Goal: Book appointment/travel/reservation

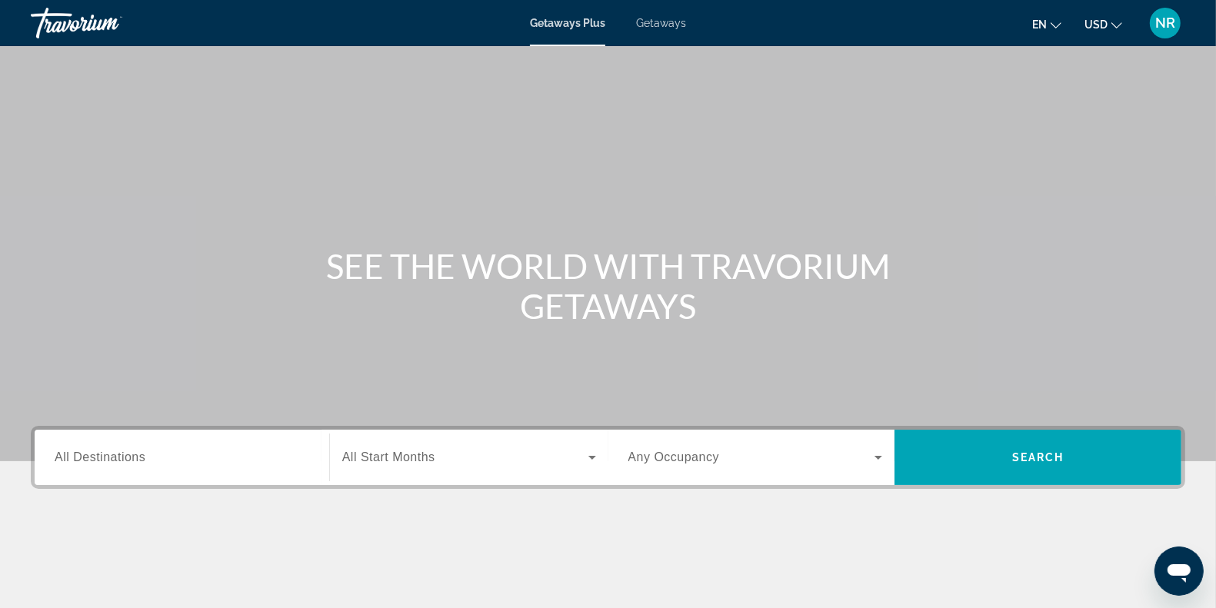
click at [143, 456] on span "All Destinations" at bounding box center [100, 457] width 91 height 13
click at [143, 456] on input "Destination All Destinations" at bounding box center [182, 458] width 254 height 18
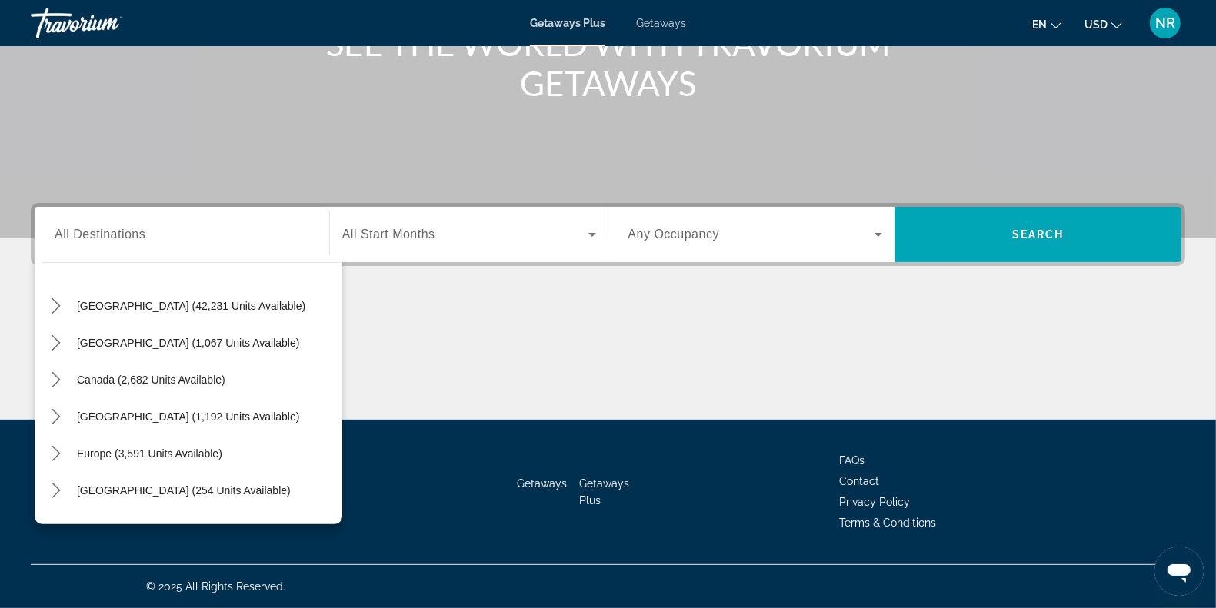
scroll to position [18, 0]
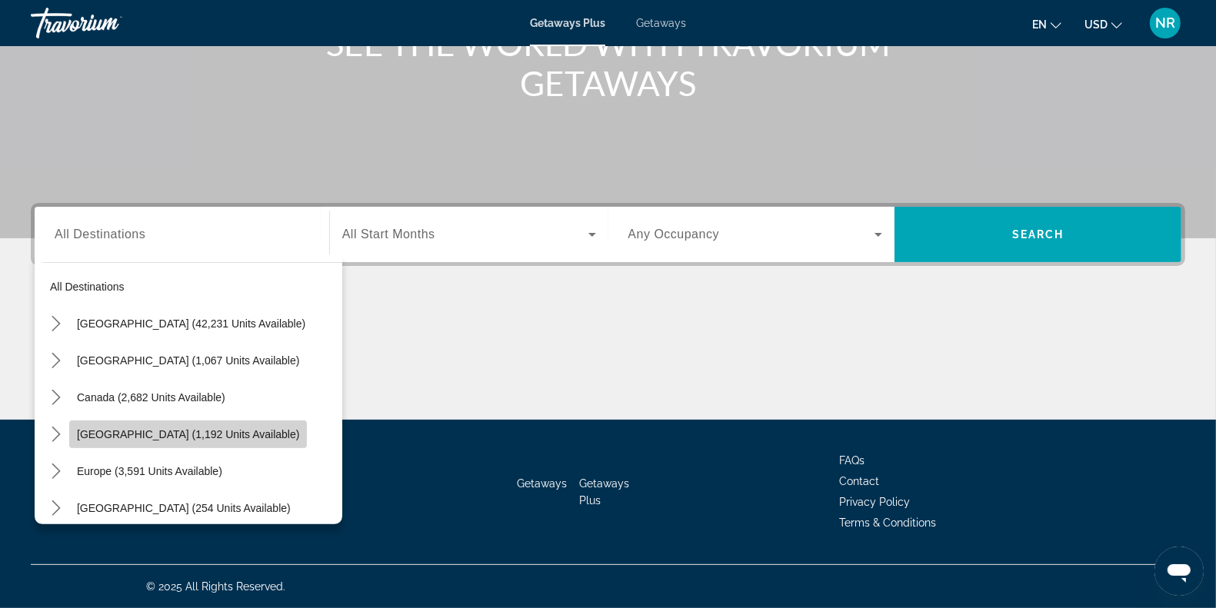
click at [235, 431] on span "[GEOGRAPHIC_DATA] (1,192 units available)" at bounding box center [188, 434] width 222 height 12
type input "**********"
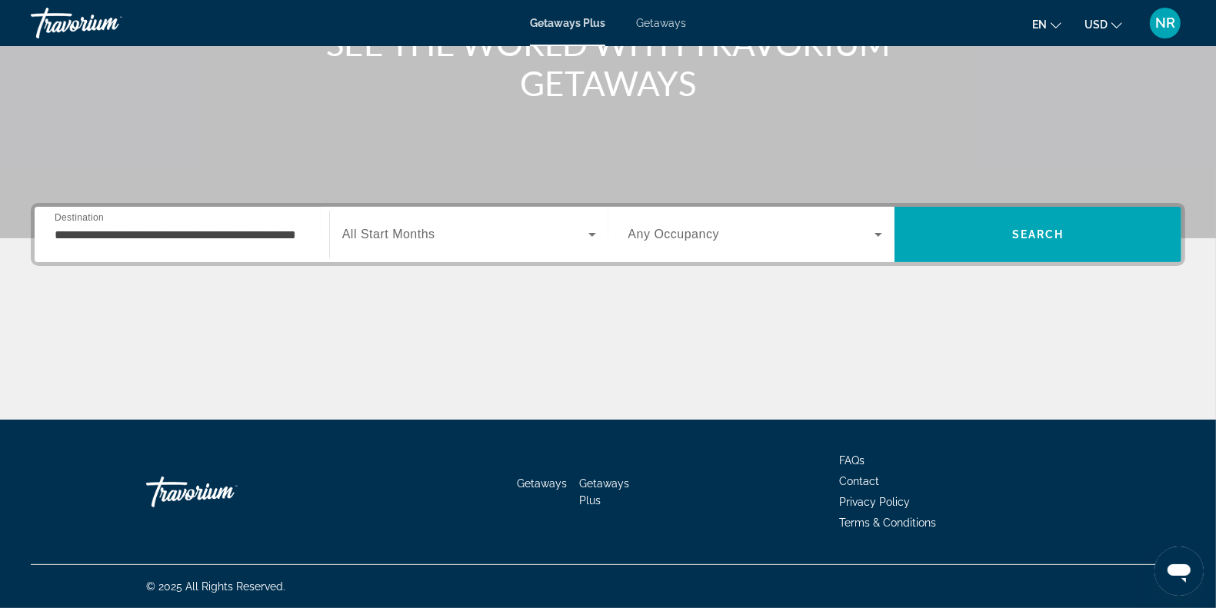
click at [416, 239] on span "All Start Months" at bounding box center [388, 234] width 93 height 13
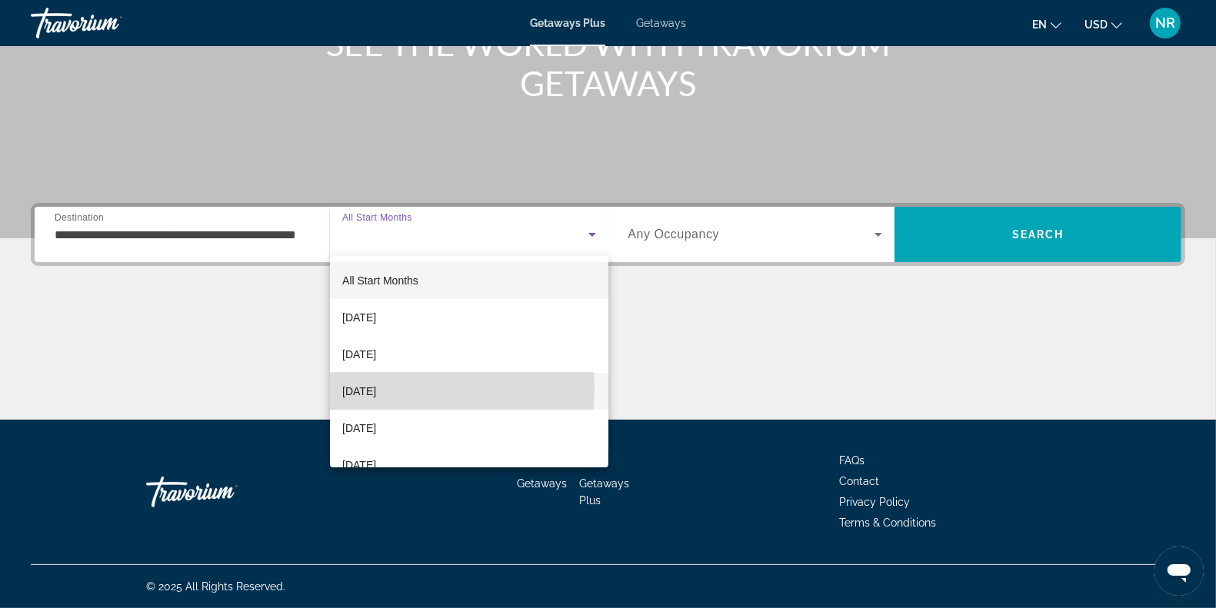
click at [374, 387] on span "[DATE]" at bounding box center [359, 391] width 34 height 18
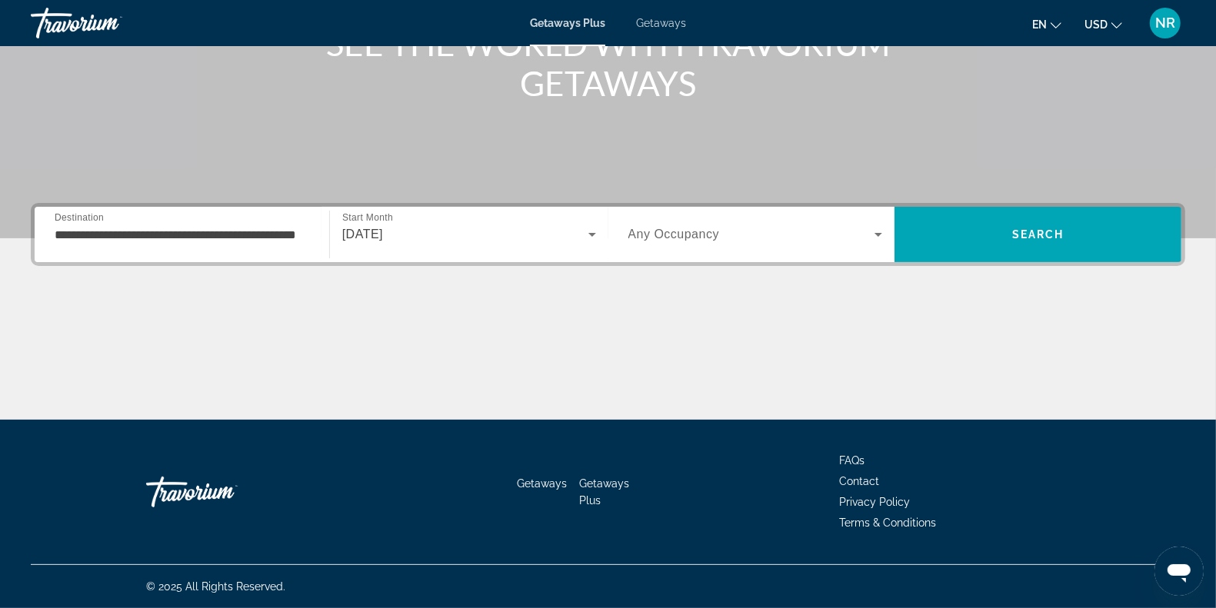
click at [659, 231] on span "Any Occupancy" at bounding box center [673, 234] width 91 height 13
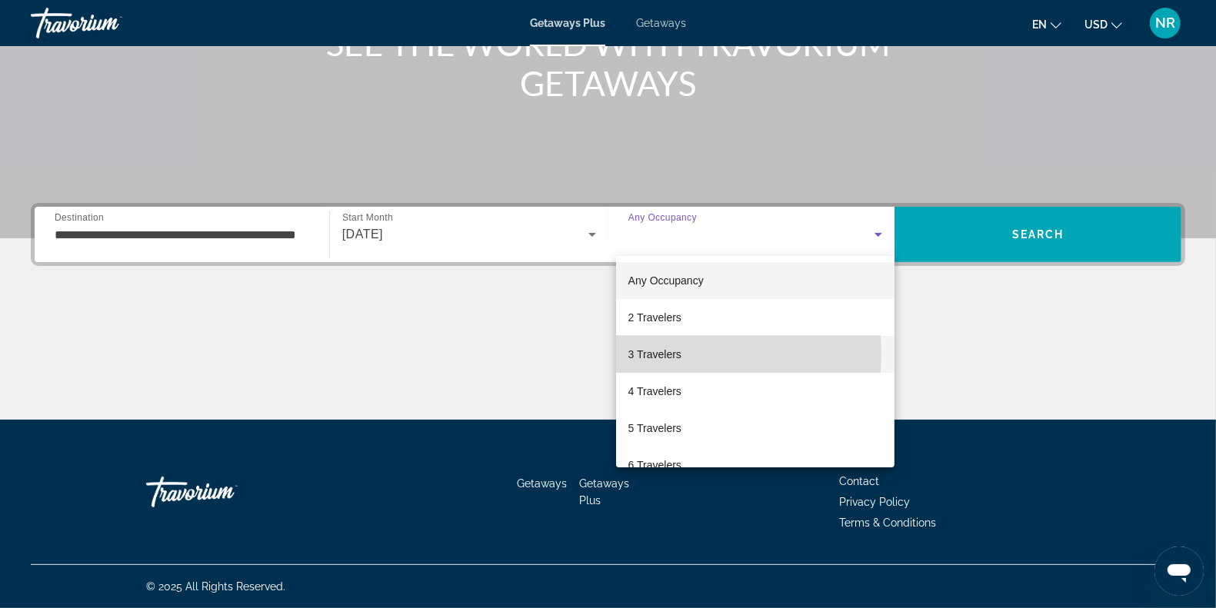
click at [640, 354] on span "3 Travelers" at bounding box center [654, 354] width 53 height 18
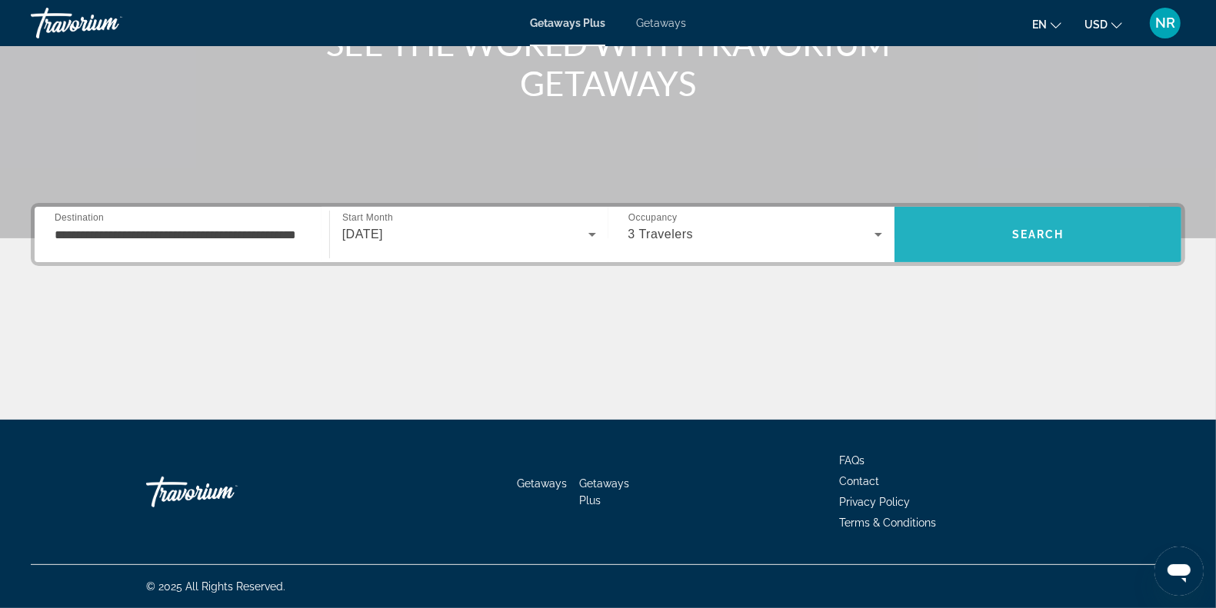
click at [970, 233] on span "Search" at bounding box center [1037, 234] width 287 height 37
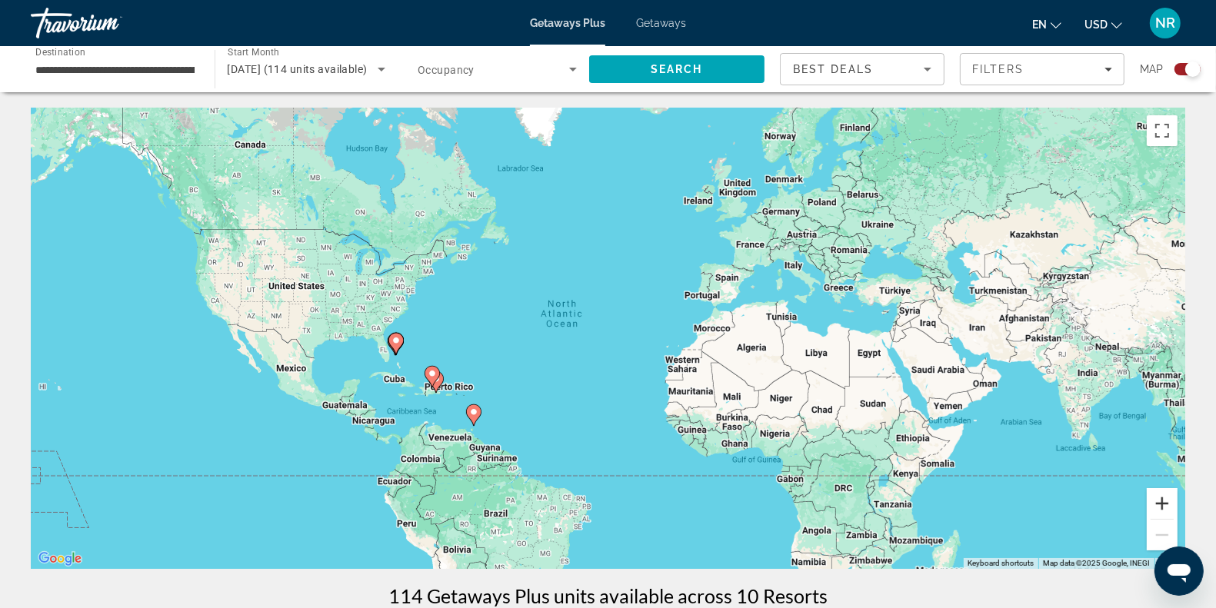
click at [1159, 505] on button "Zoom in" at bounding box center [1161, 503] width 31 height 31
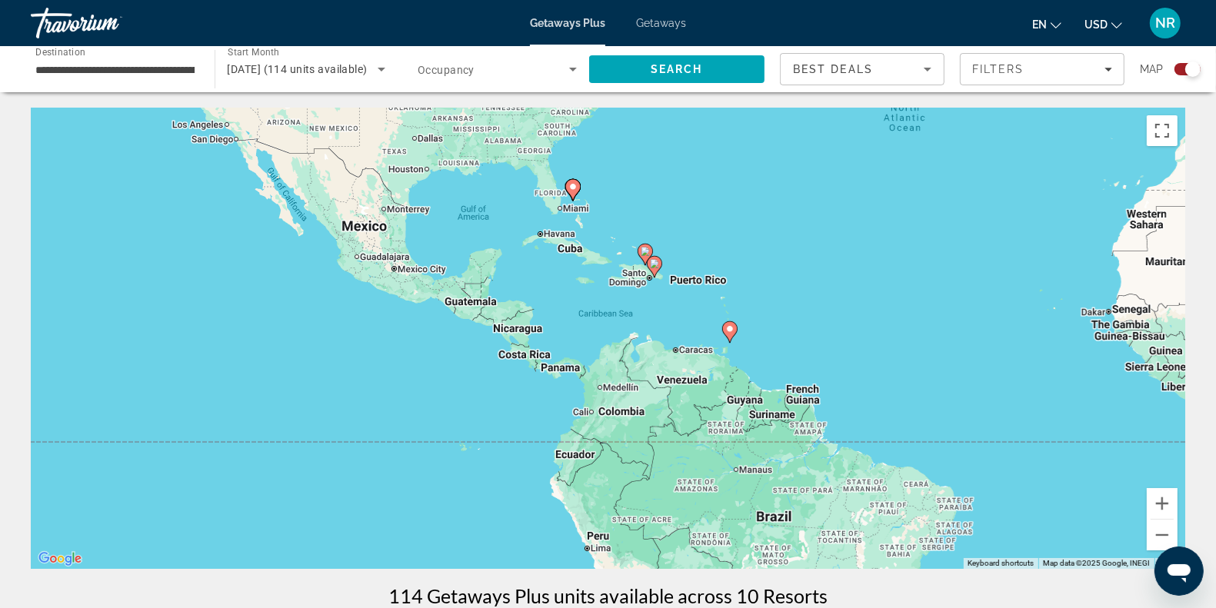
drag, startPoint x: 457, startPoint y: 373, endPoint x: 850, endPoint y: 201, distance: 429.0
click at [850, 201] on div "To activate drag with keyboard, press Alt + Enter. Once in keyboard drag state,…" at bounding box center [608, 338] width 1154 height 461
click at [1165, 502] on button "Zoom in" at bounding box center [1161, 503] width 31 height 31
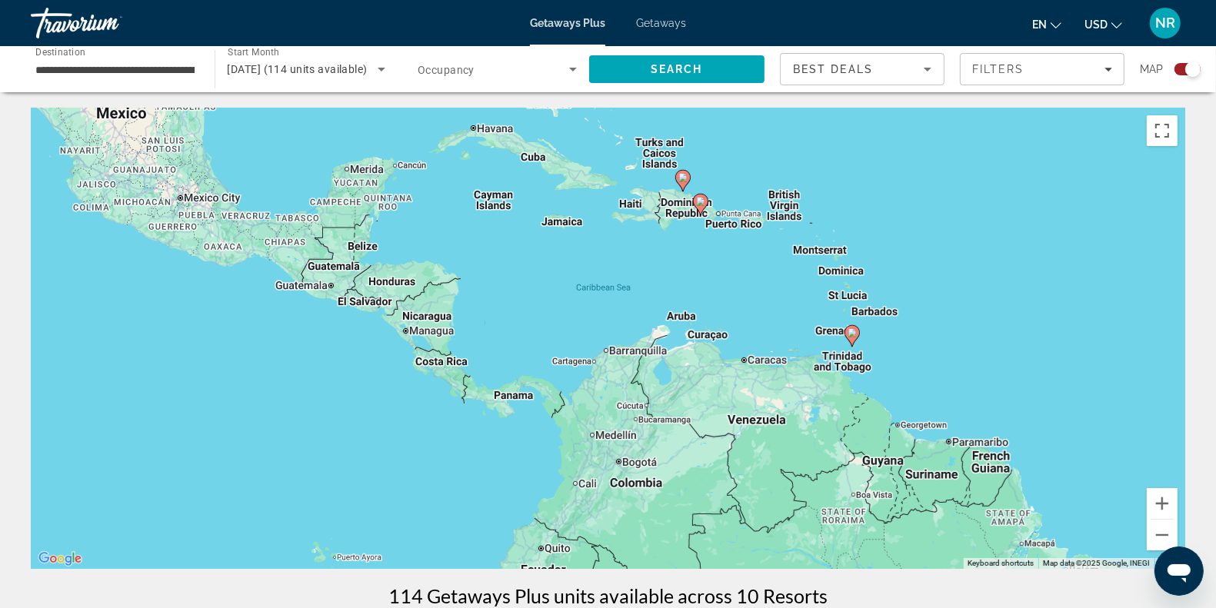
click at [687, 178] on image "Main content" at bounding box center [682, 177] width 9 height 9
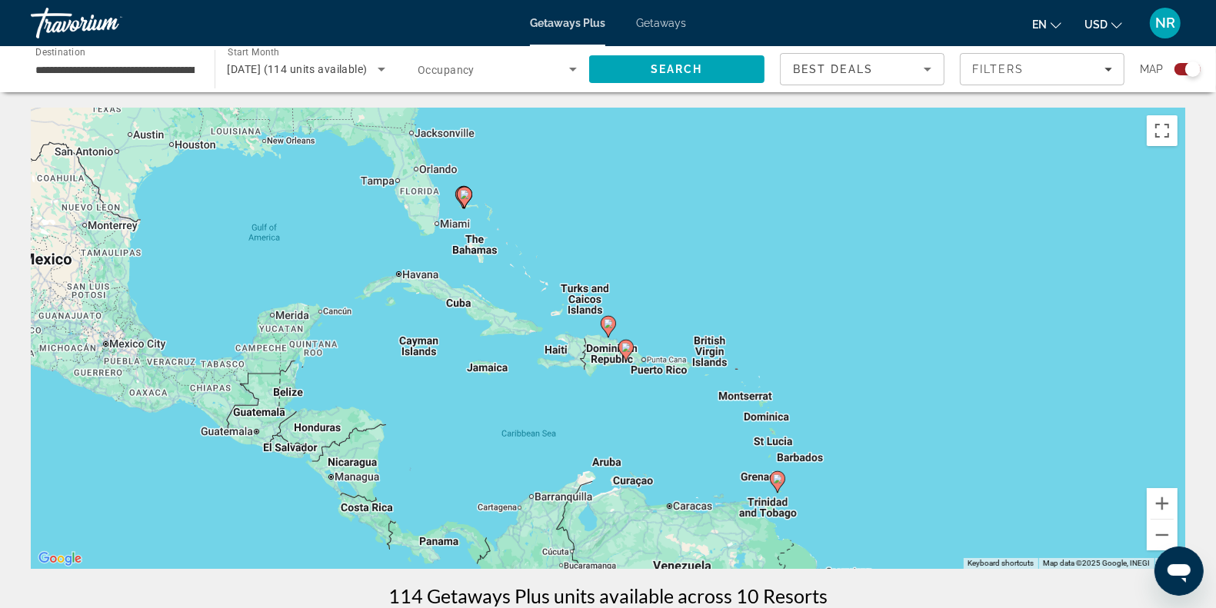
click at [629, 348] on image "Main content" at bounding box center [625, 347] width 9 height 9
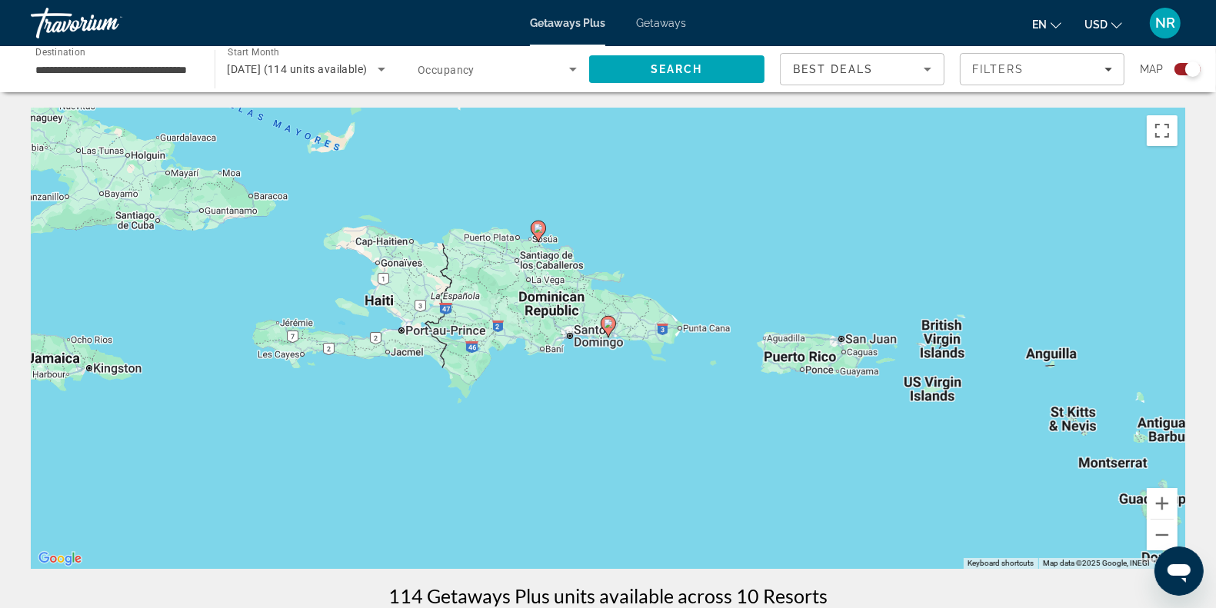
click at [608, 325] on image "Main content" at bounding box center [608, 323] width 9 height 9
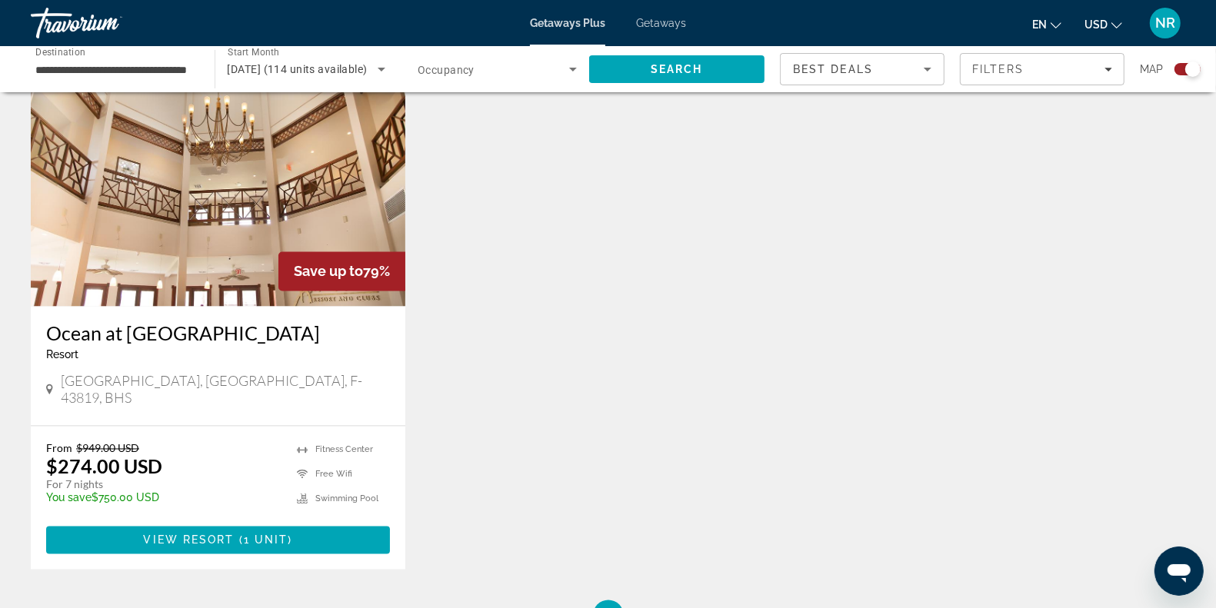
scroll to position [2178, 0]
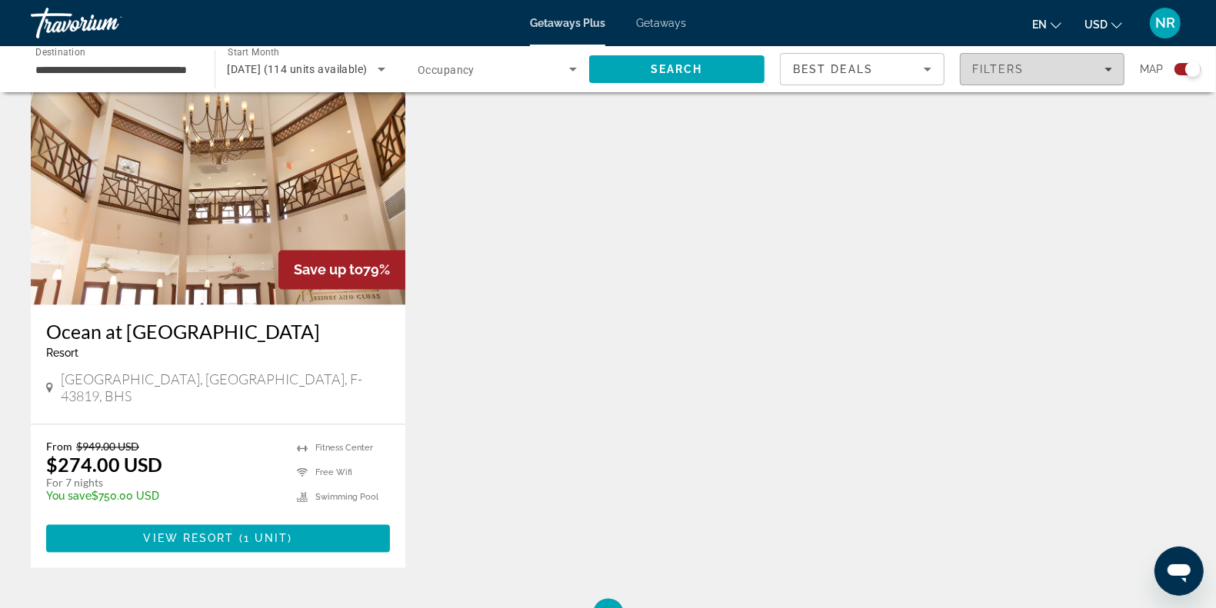
click at [1046, 75] on span "Filters" at bounding box center [1041, 69] width 163 height 37
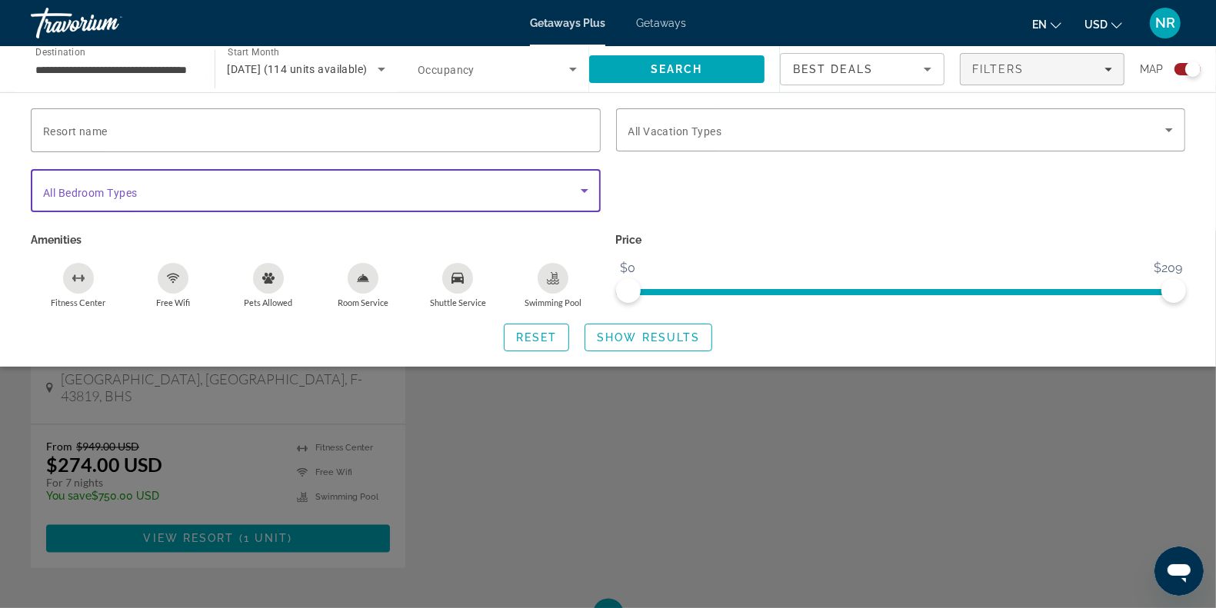
click at [551, 197] on span "Search widget" at bounding box center [311, 190] width 537 height 18
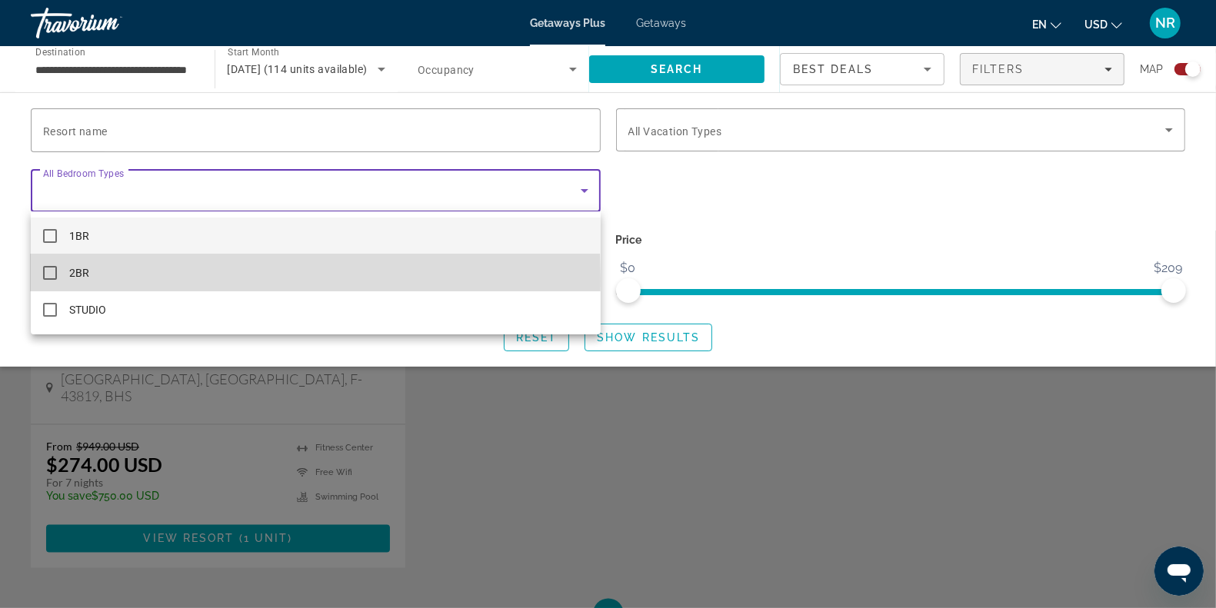
click at [50, 279] on mat-pseudo-checkbox at bounding box center [50, 273] width 14 height 14
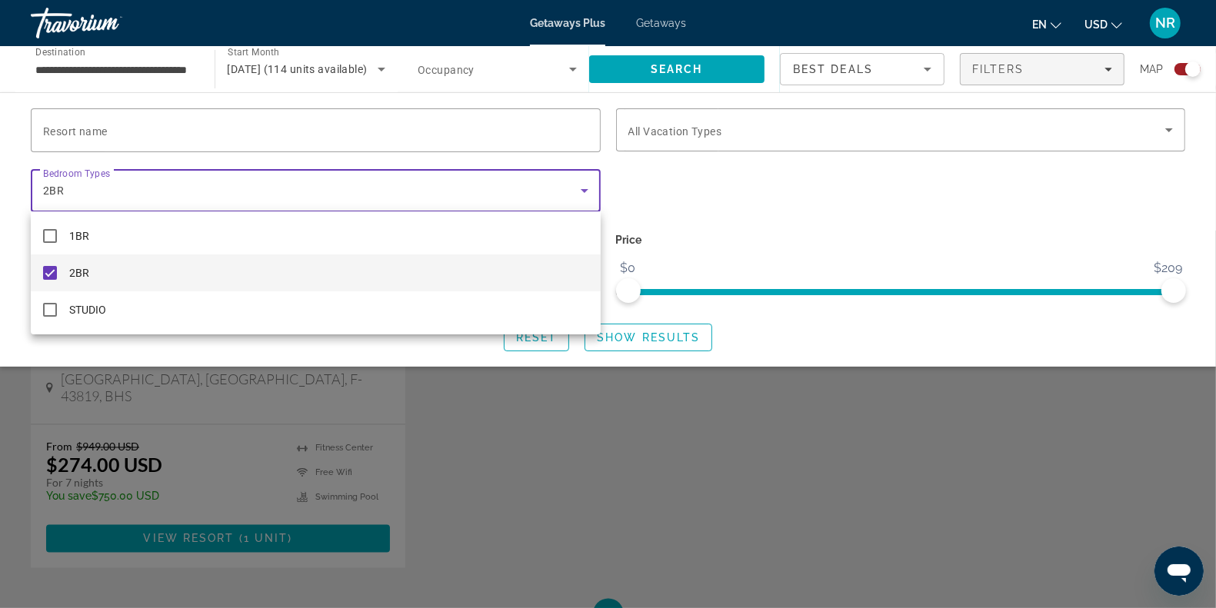
click at [889, 210] on div at bounding box center [608, 304] width 1216 height 608
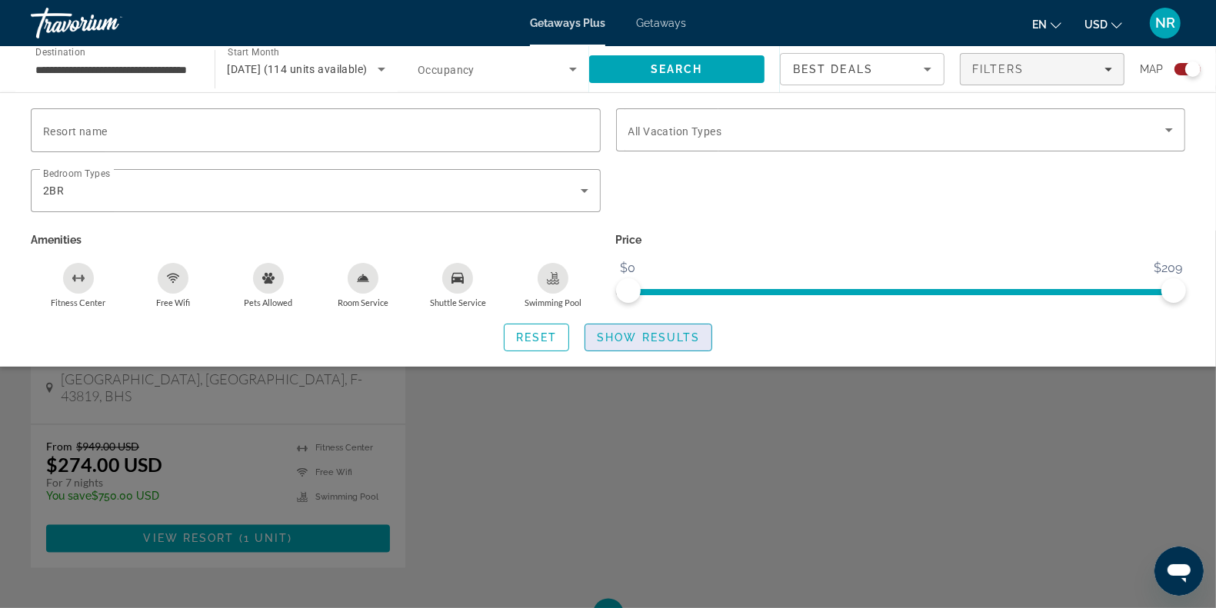
click at [623, 334] on span "Show Results" at bounding box center [648, 337] width 103 height 12
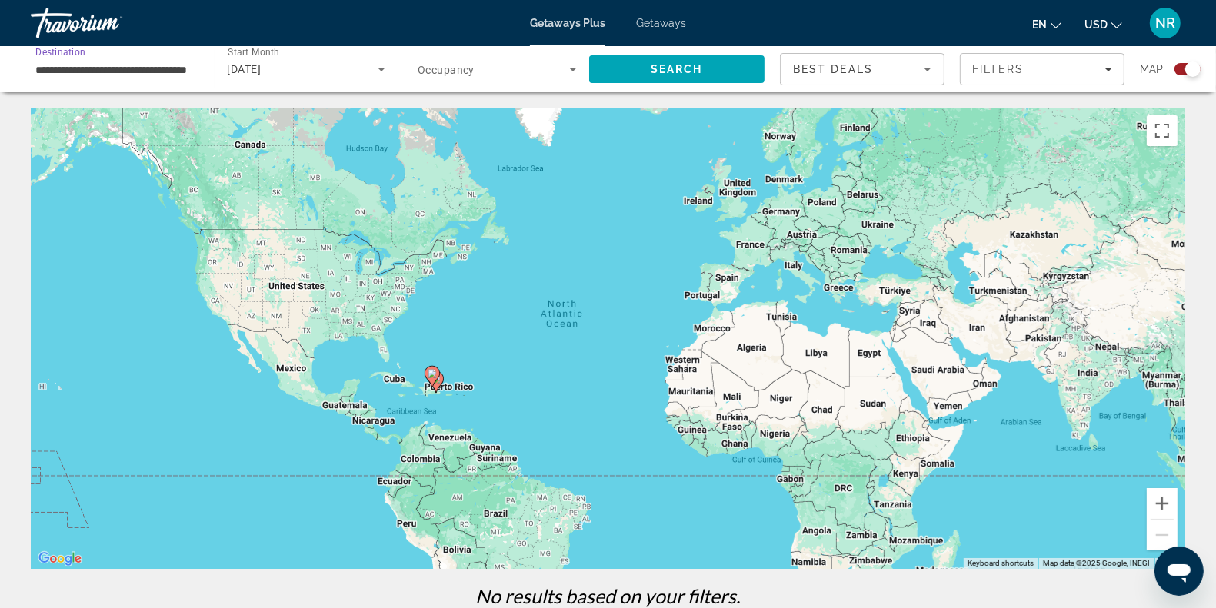
click at [93, 78] on input "**********" at bounding box center [114, 70] width 159 height 18
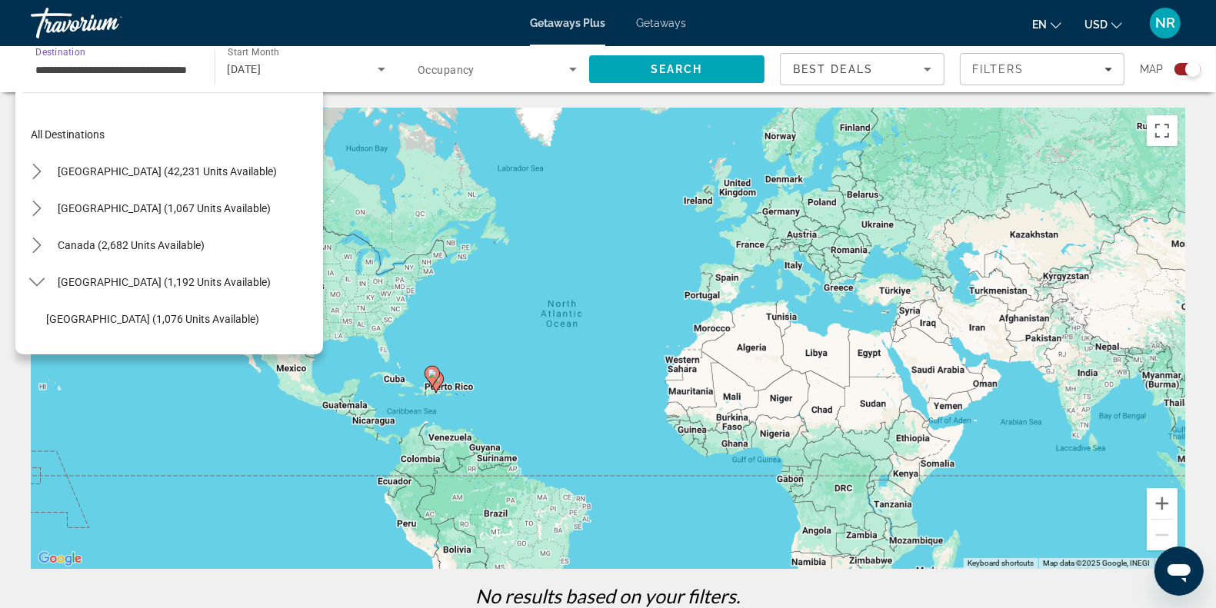
scroll to position [165, 0]
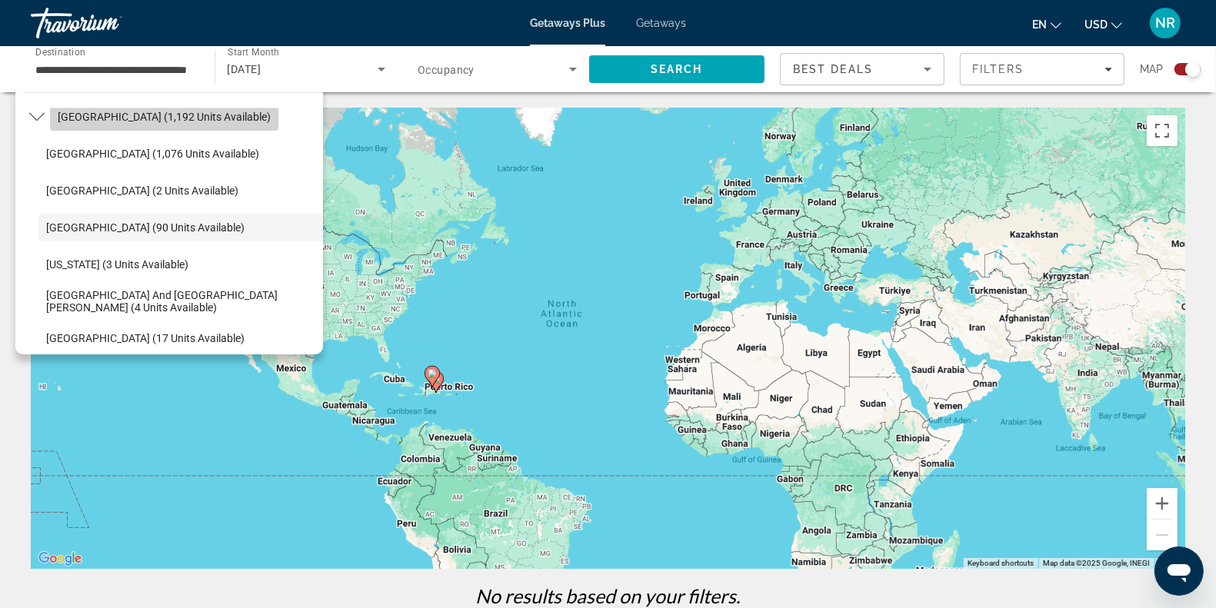
click at [158, 123] on span "[GEOGRAPHIC_DATA] (1,192 units available)" at bounding box center [164, 117] width 213 height 12
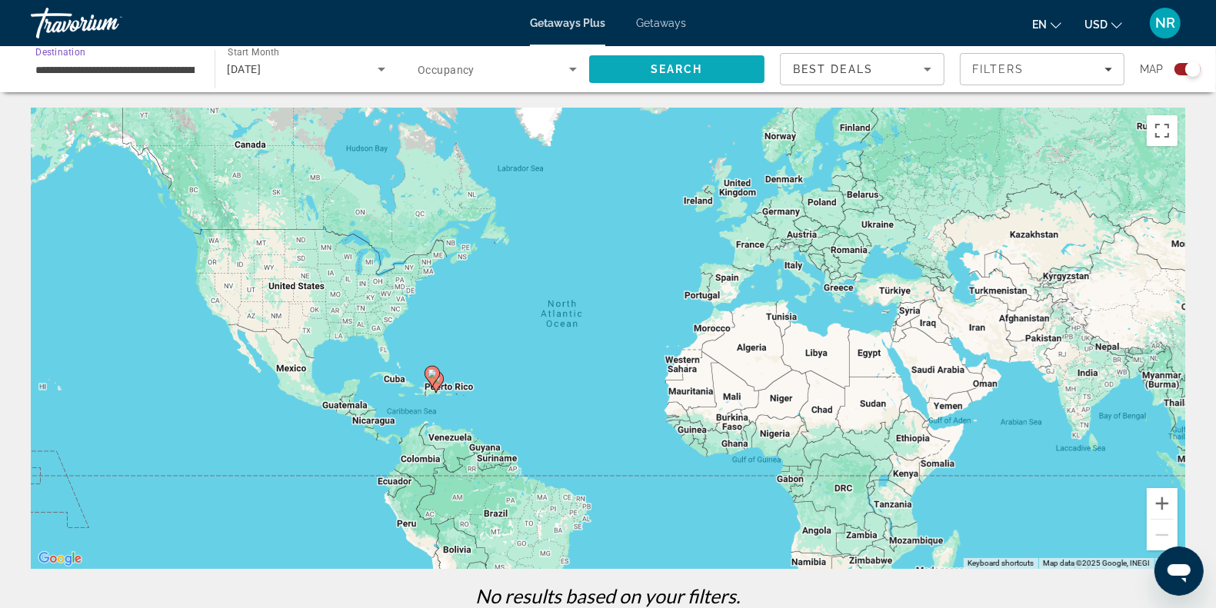
click at [701, 75] on span "Search" at bounding box center [677, 69] width 176 height 37
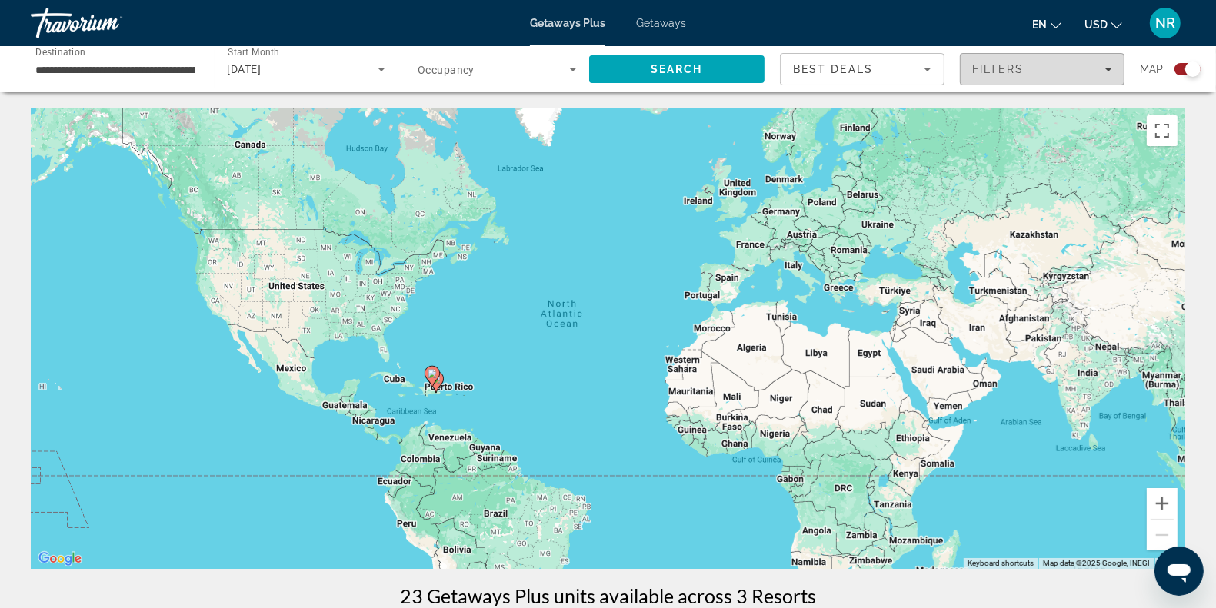
click at [1113, 79] on span "Filters" at bounding box center [1041, 69] width 163 height 37
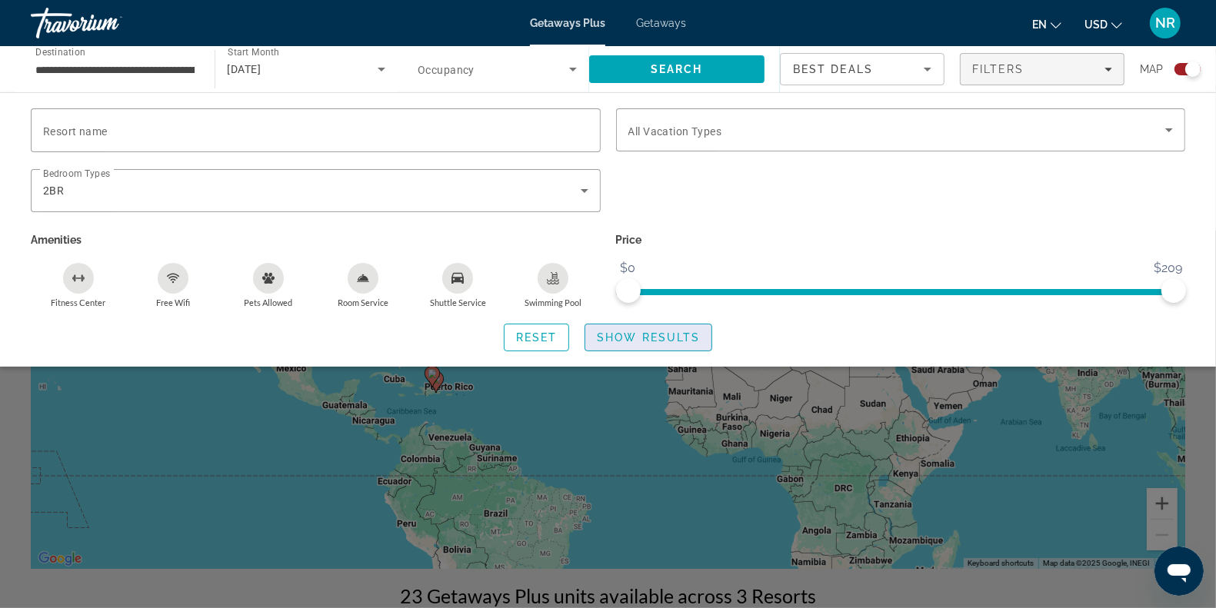
click at [659, 347] on span "Search widget" at bounding box center [648, 337] width 126 height 37
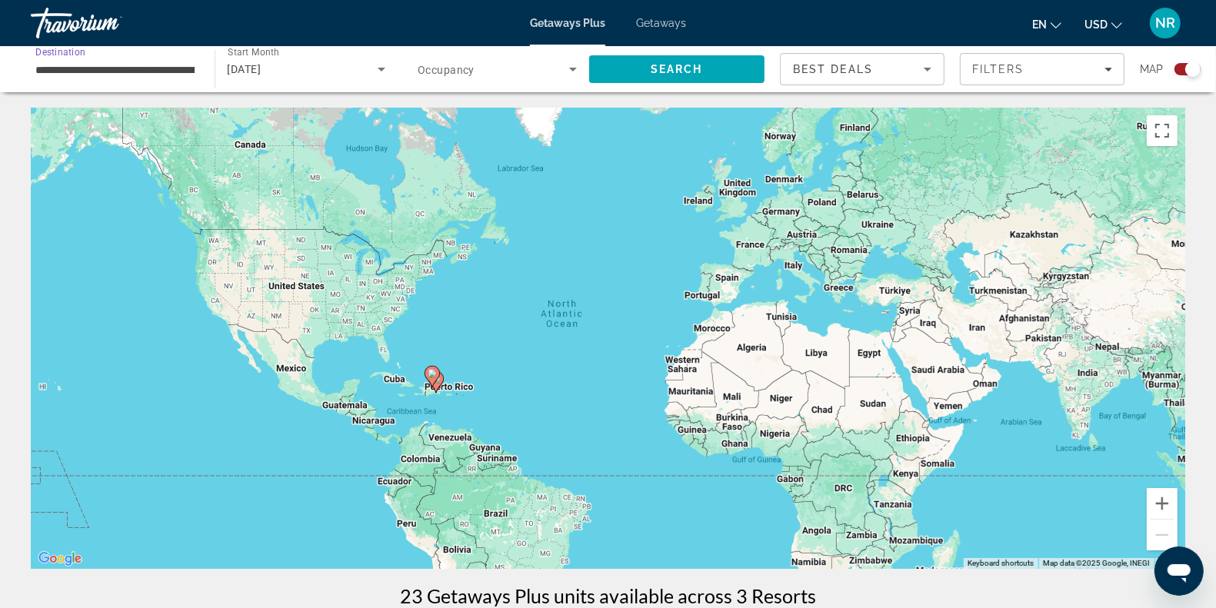
click at [150, 72] on input "**********" at bounding box center [114, 70] width 159 height 18
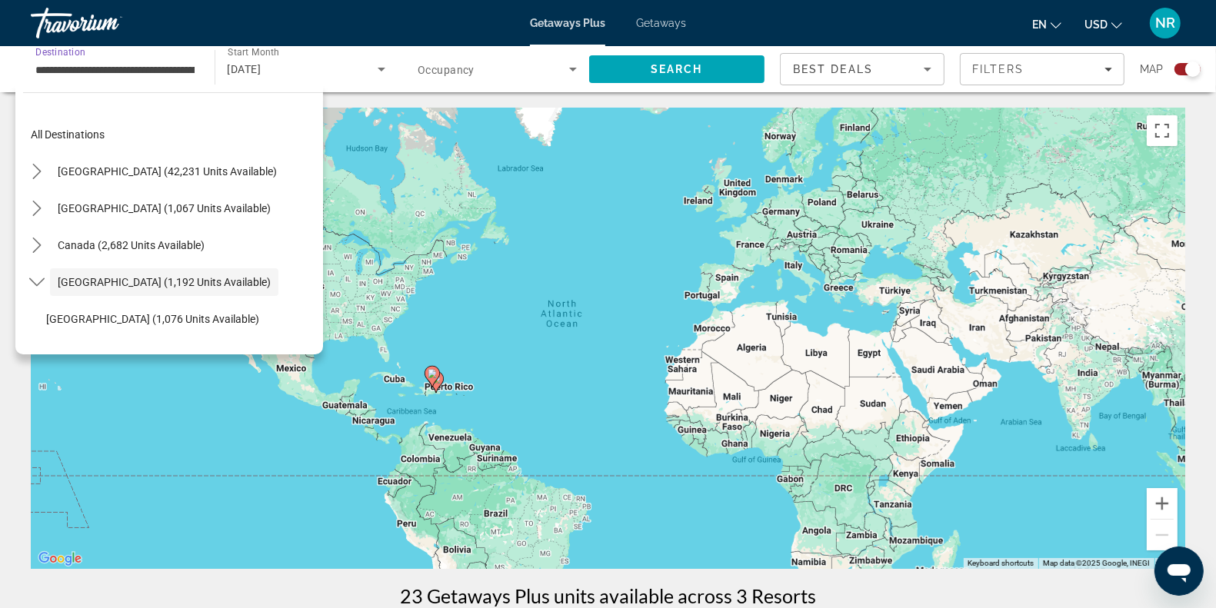
scroll to position [55, 0]
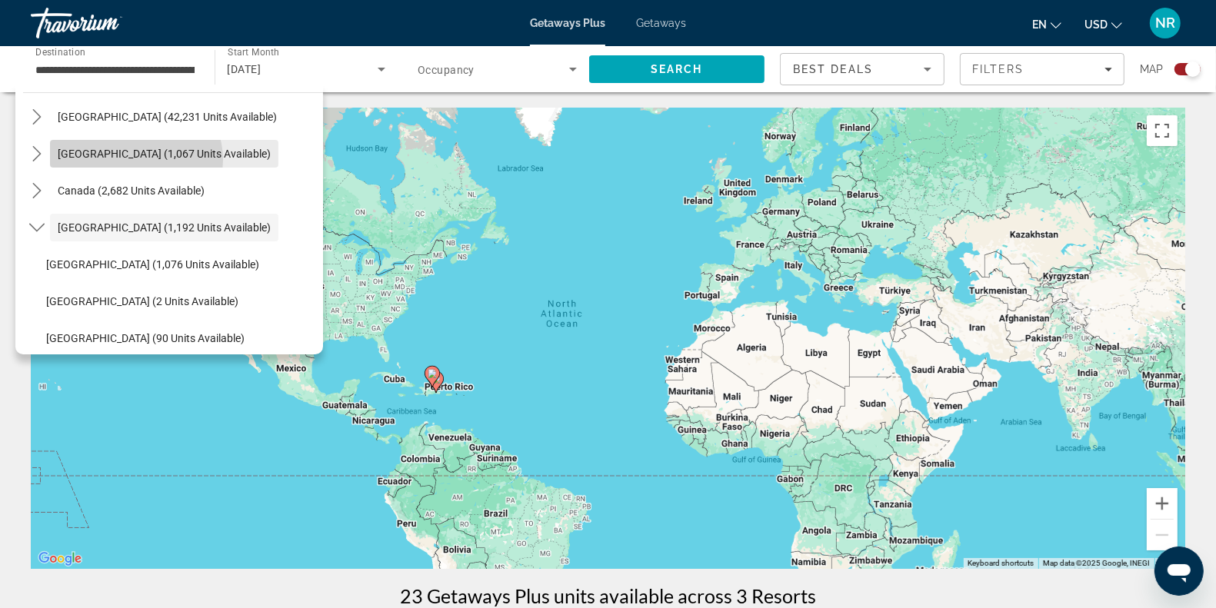
click at [135, 160] on span "Select destination: Mexico (1,067 units available)" at bounding box center [164, 153] width 228 height 37
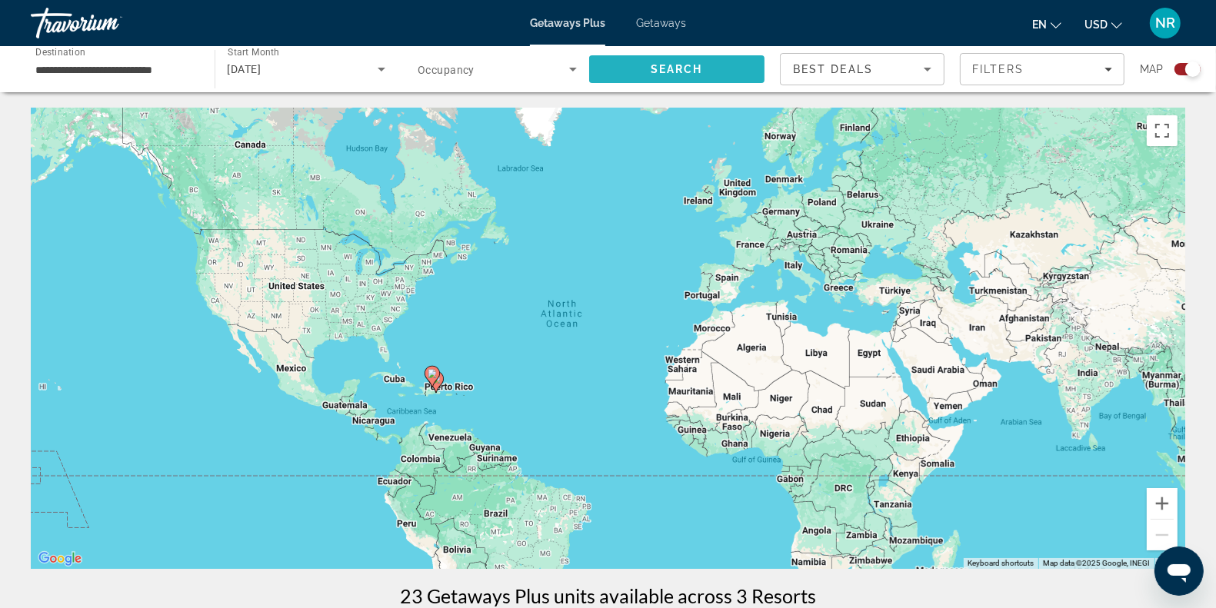
click at [654, 71] on span "Search" at bounding box center [676, 69] width 52 height 12
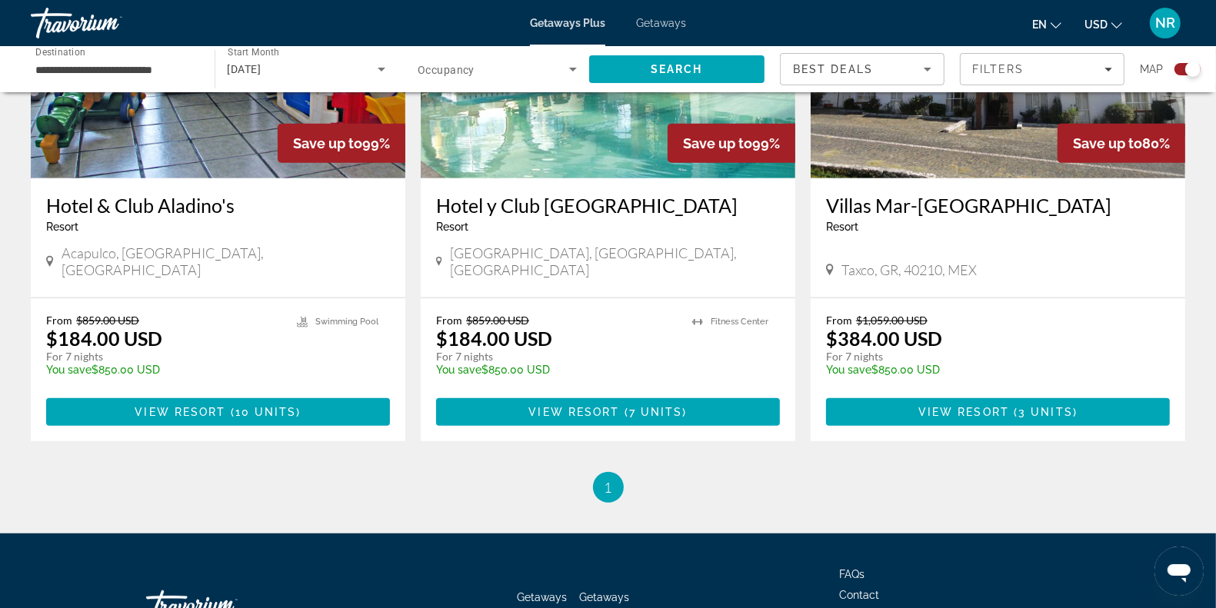
scroll to position [692, 0]
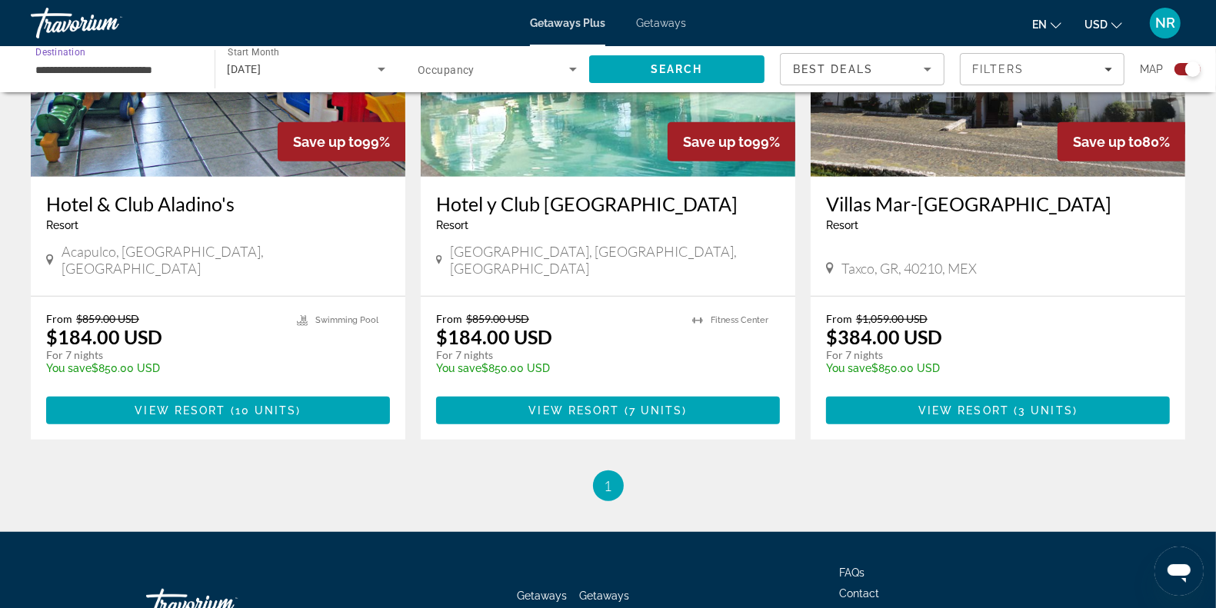
click at [123, 72] on input "**********" at bounding box center [114, 70] width 159 height 18
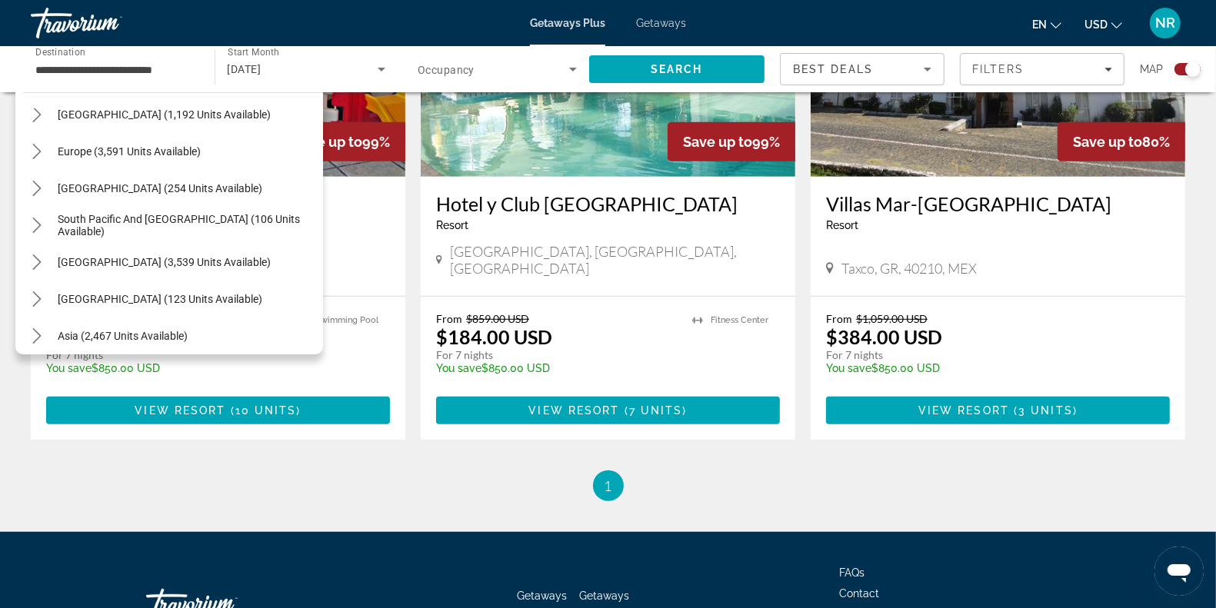
scroll to position [538, 0]
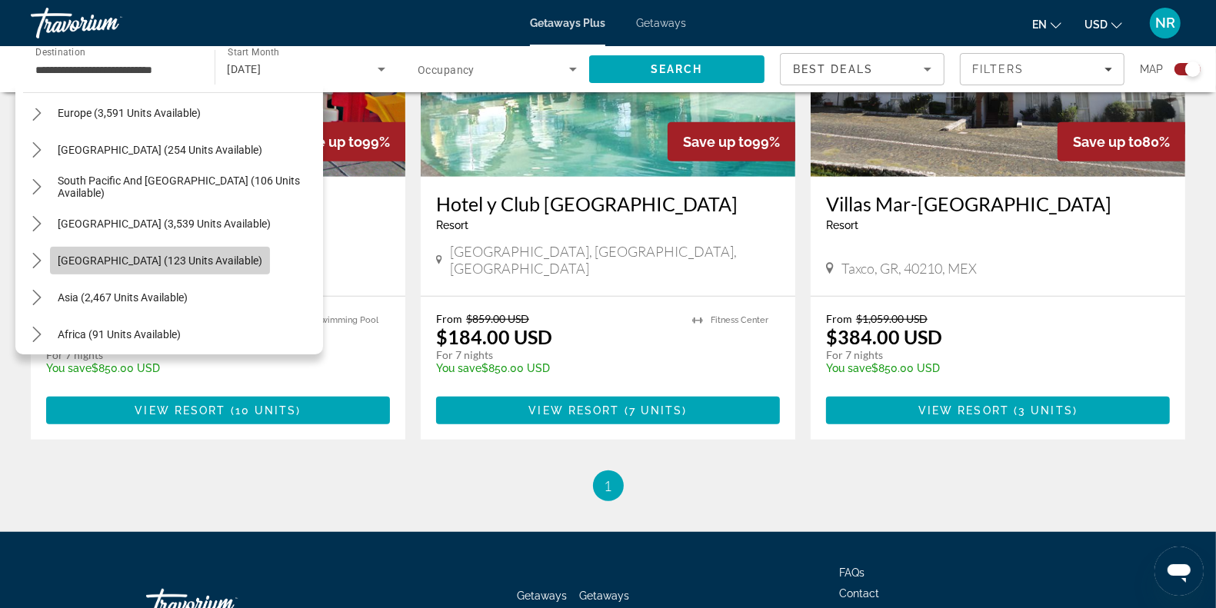
click at [220, 265] on span "[GEOGRAPHIC_DATA] (123 units available)" at bounding box center [160, 260] width 205 height 12
type input "**********"
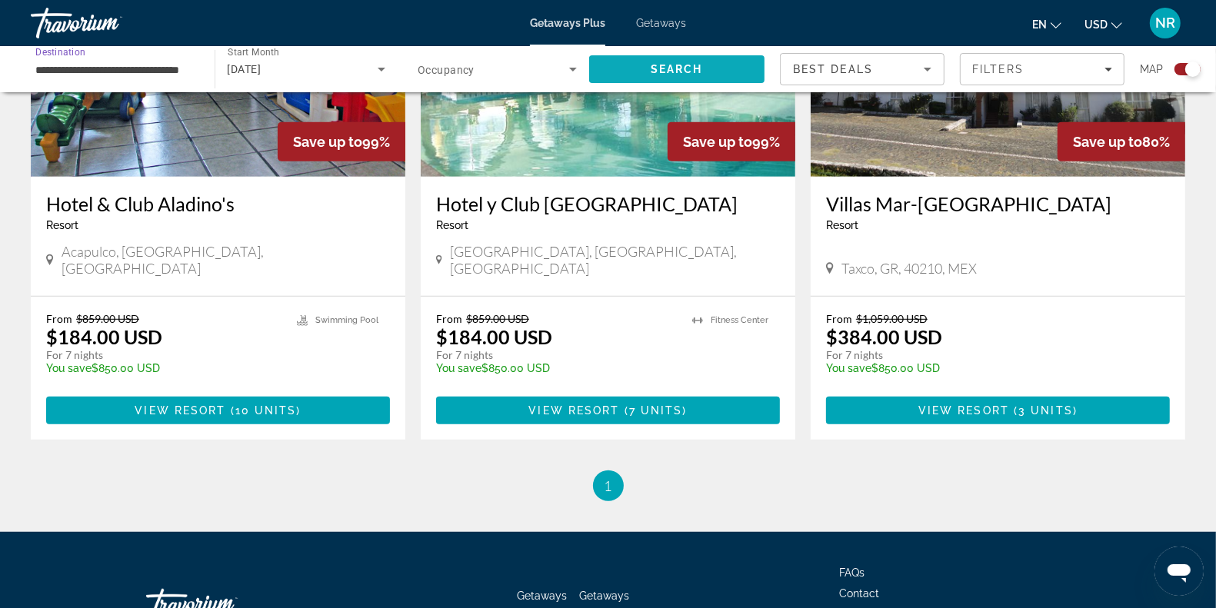
click at [683, 74] on span "Search" at bounding box center [676, 69] width 52 height 12
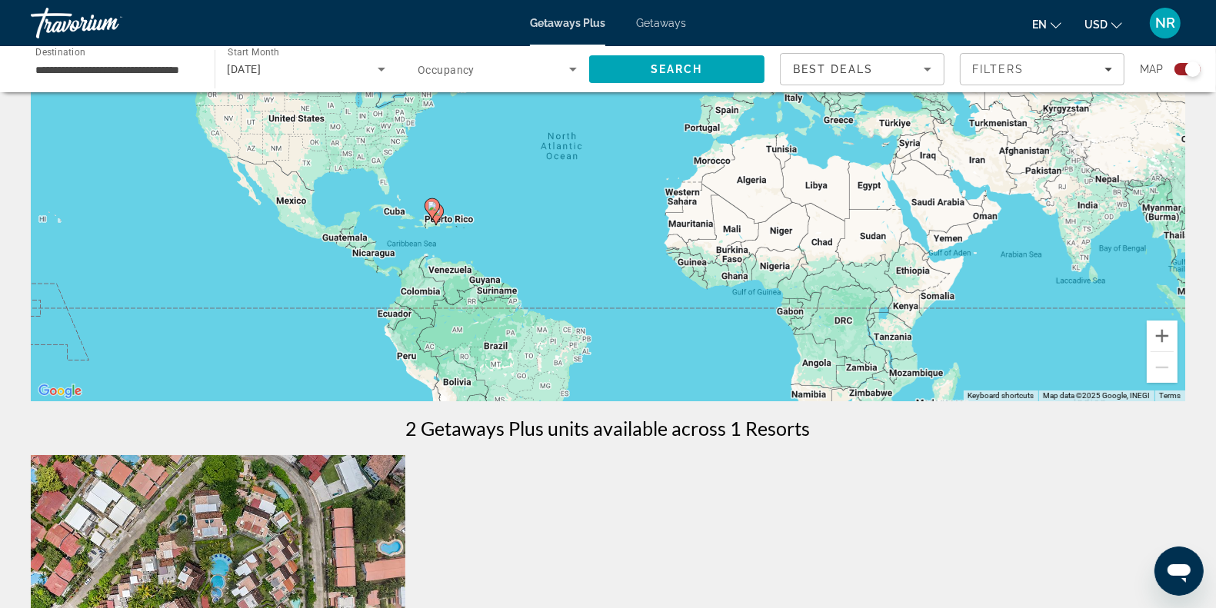
scroll to position [152, 0]
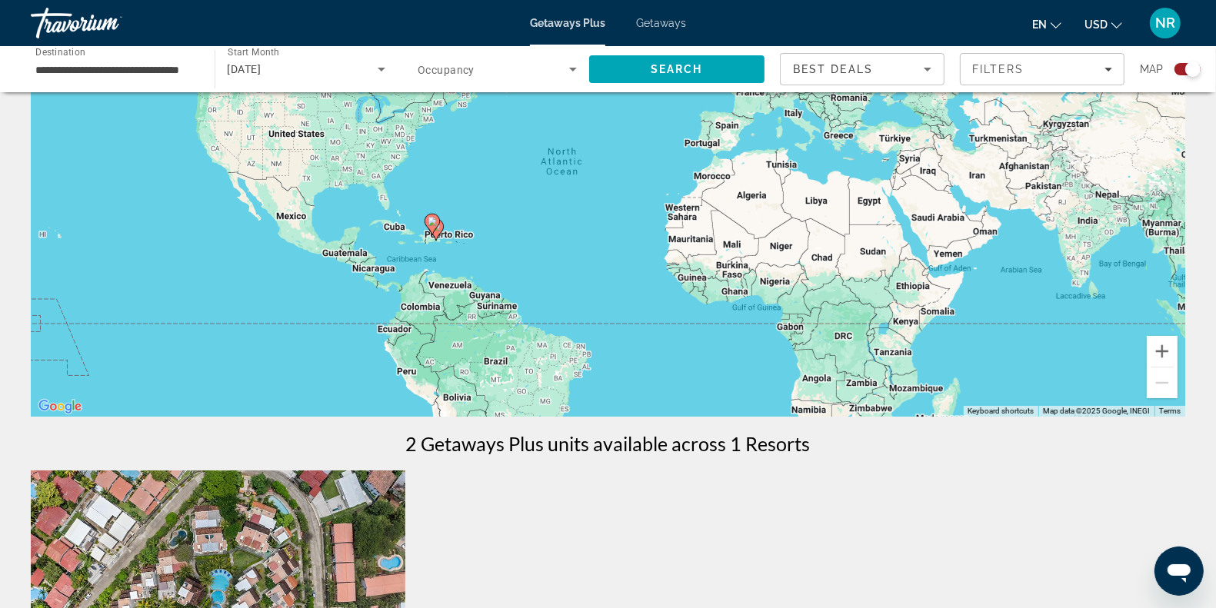
click at [308, 538] on img "Main content" at bounding box center [218, 594] width 374 height 246
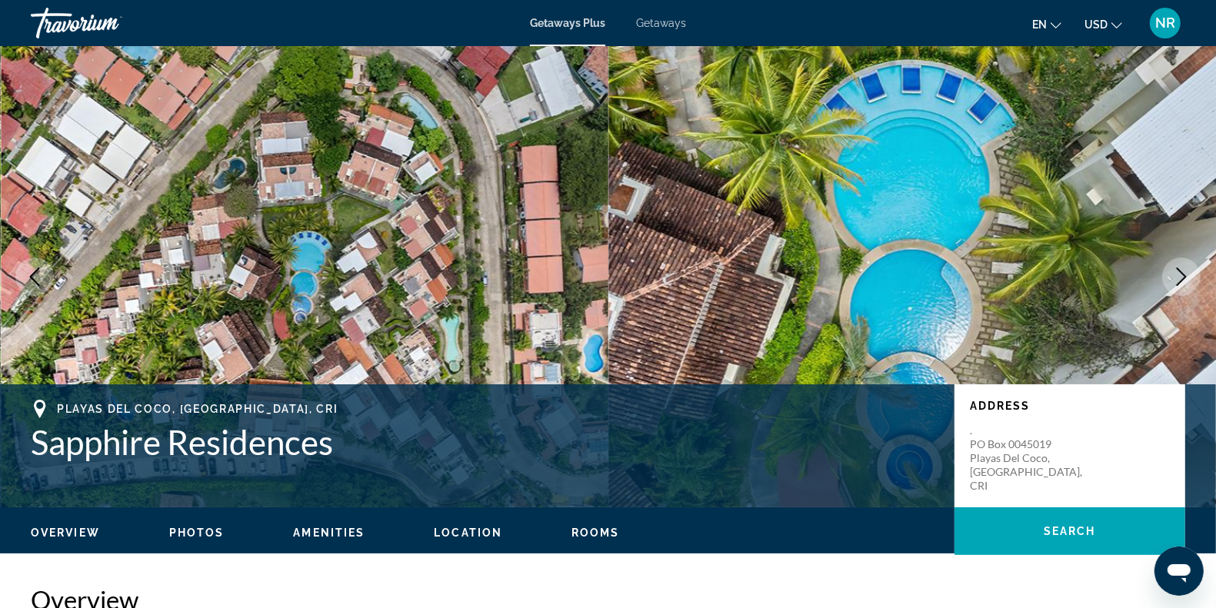
click at [1183, 274] on icon "Next image" at bounding box center [1181, 277] width 10 height 18
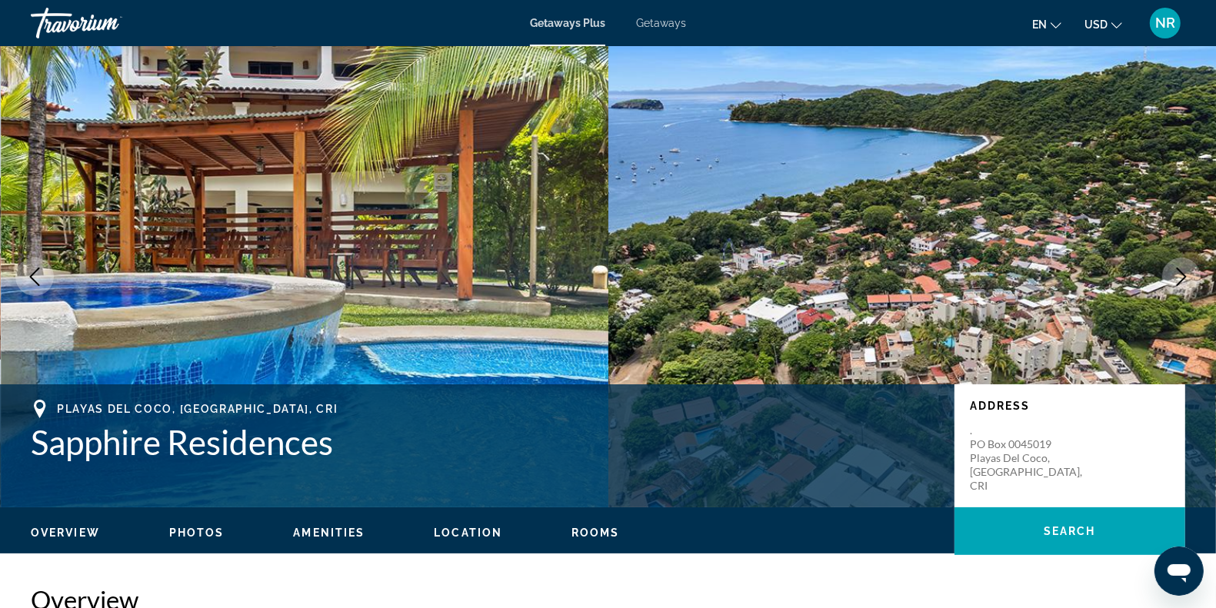
click at [1183, 274] on icon "Next image" at bounding box center [1181, 277] width 10 height 18
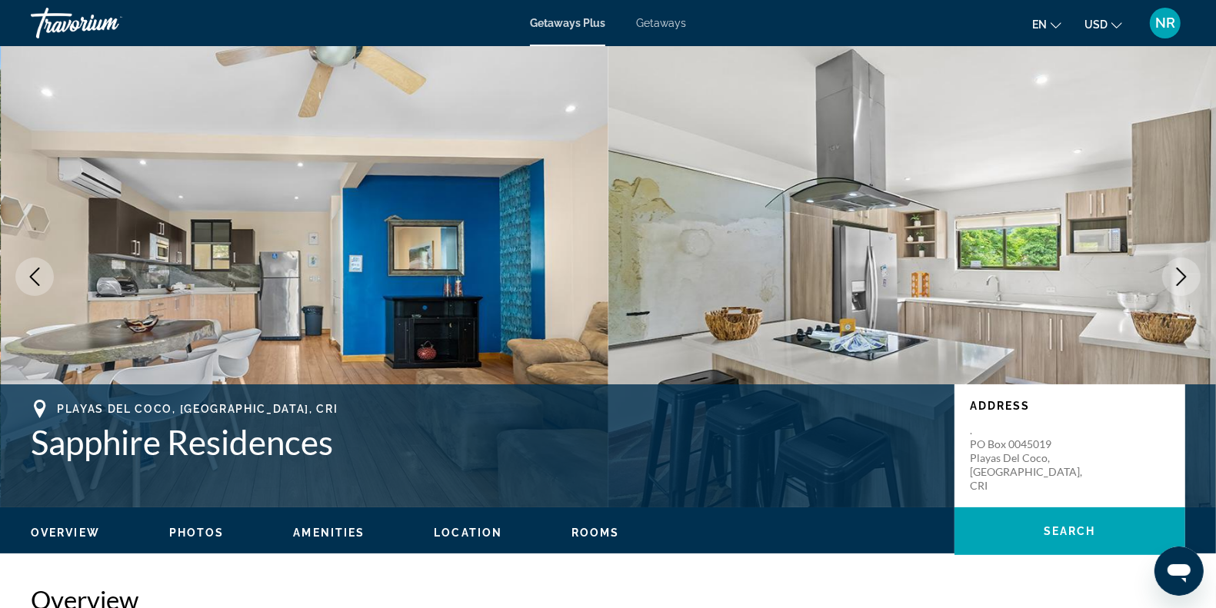
click at [1183, 274] on icon "Next image" at bounding box center [1181, 277] width 10 height 18
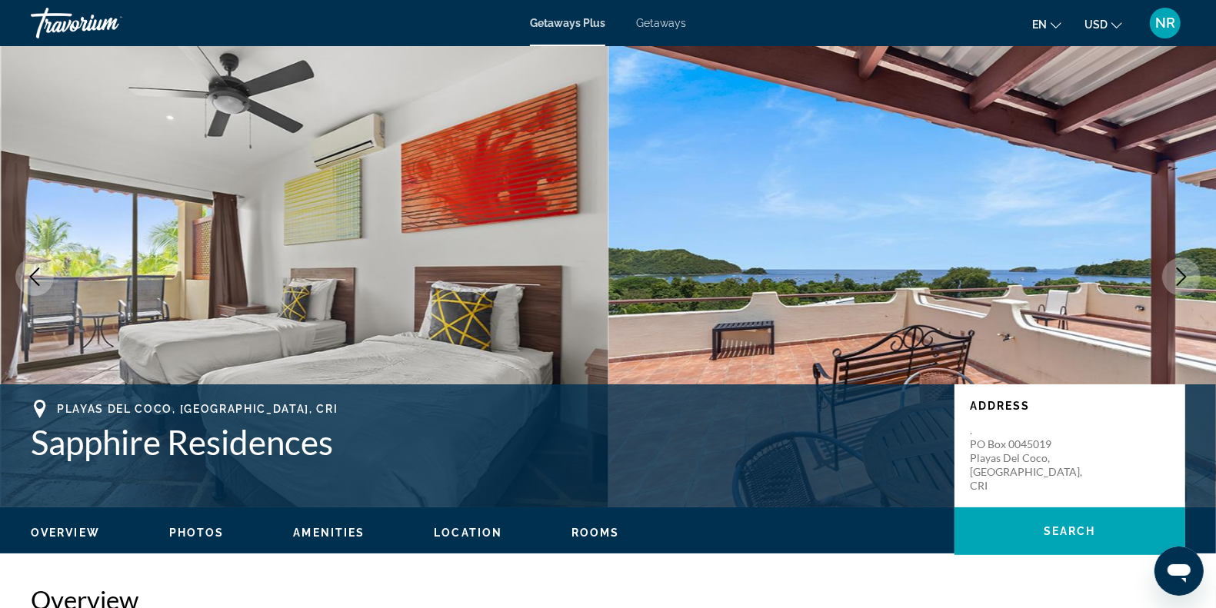
click at [1183, 274] on icon "Next image" at bounding box center [1181, 277] width 10 height 18
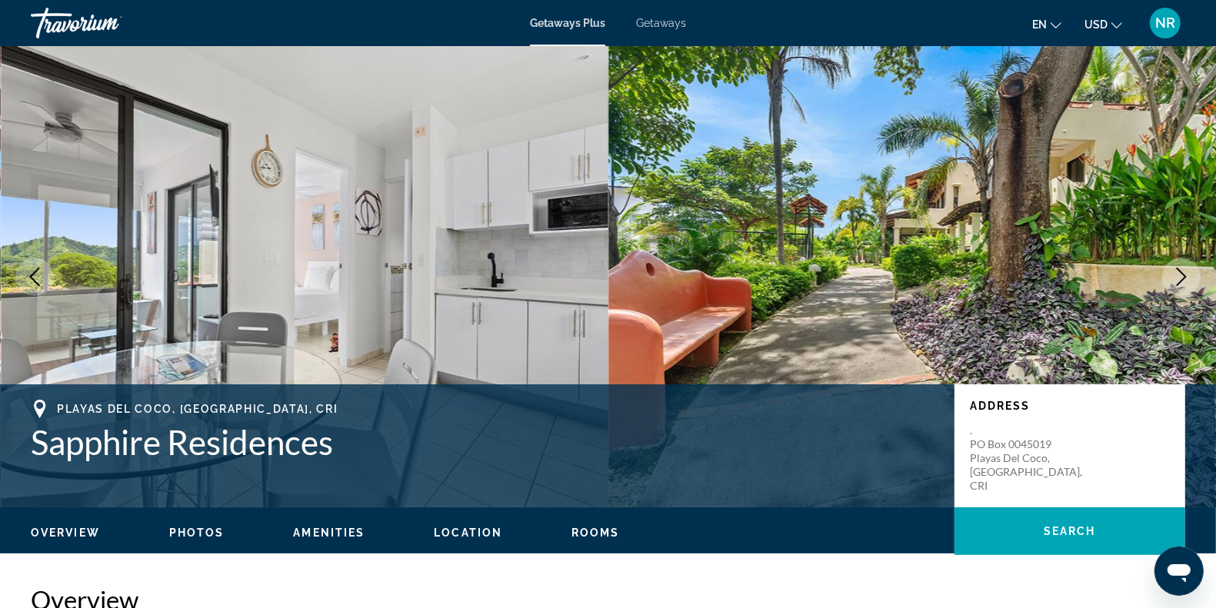
click at [1183, 274] on icon "Next image" at bounding box center [1181, 277] width 10 height 18
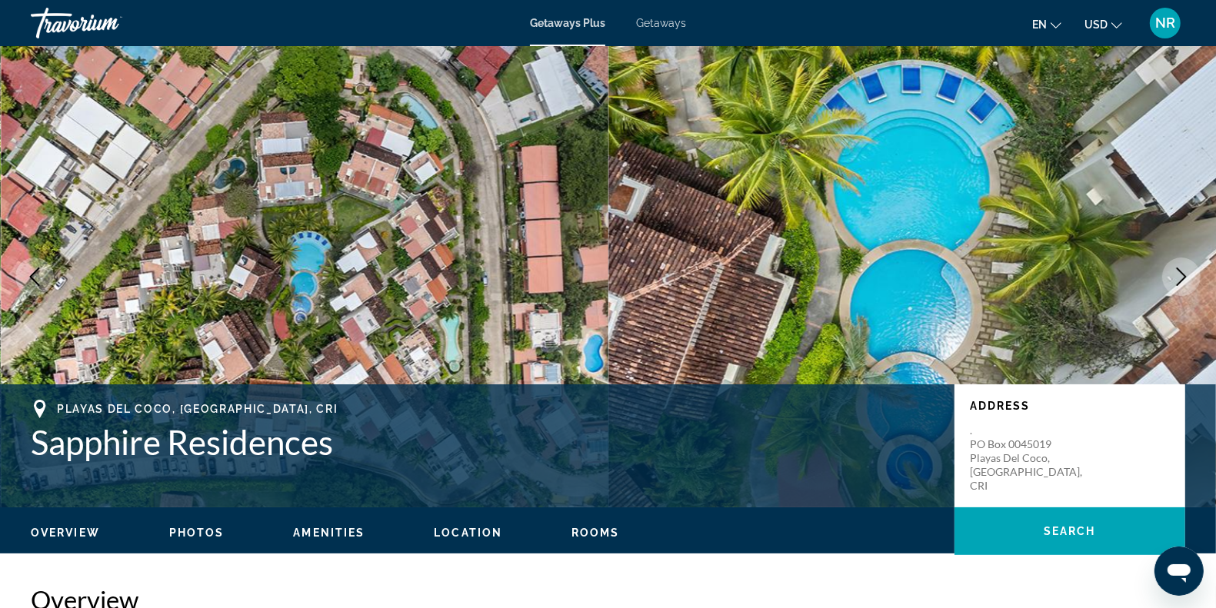
click at [1183, 274] on icon "Next image" at bounding box center [1181, 277] width 10 height 18
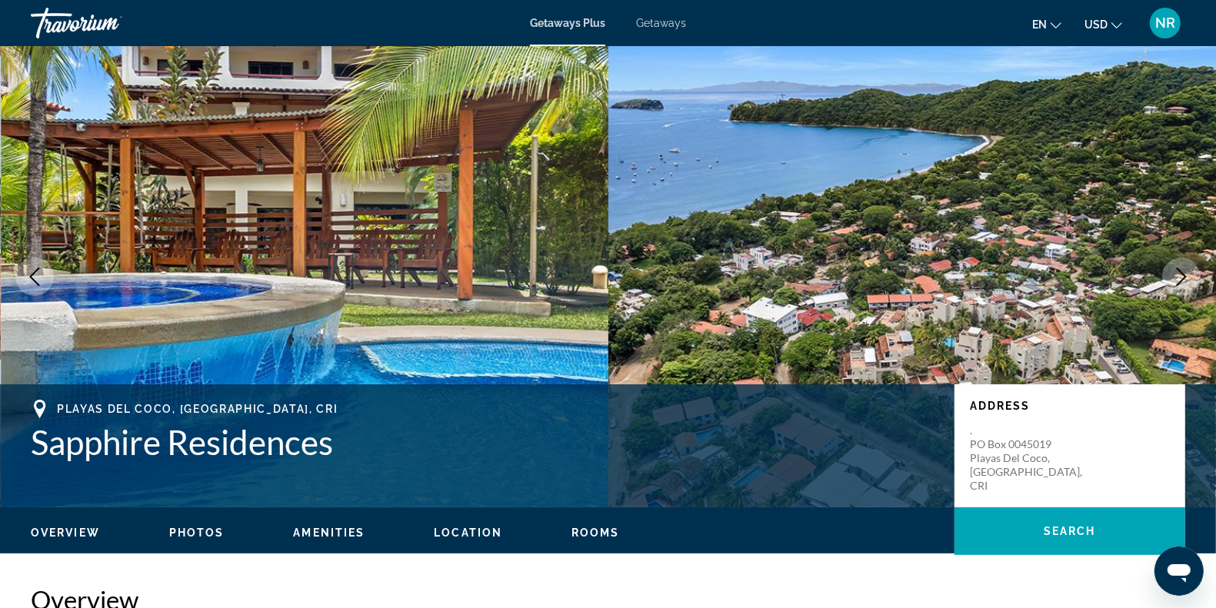
click at [1183, 274] on icon "Next image" at bounding box center [1181, 277] width 10 height 18
